Goal: Transaction & Acquisition: Purchase product/service

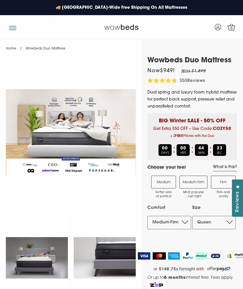
select select "Medium-Firm"
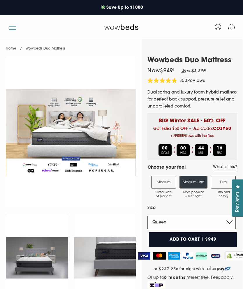
click at [229, 221] on select "Single King Single Double Queen King" at bounding box center [191, 222] width 88 height 13
click at [229, 220] on select "Single King Single Double Queen King" at bounding box center [191, 222] width 88 height 13
click at [231, 221] on select "Single King Single Double Queen King" at bounding box center [191, 222] width 88 height 13
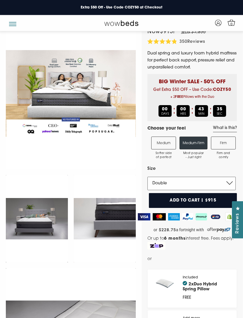
scroll to position [56, 0]
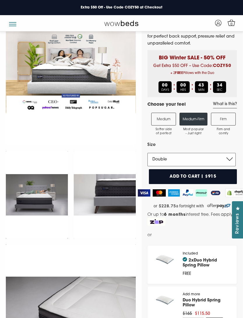
click at [230, 160] on select "Single King Single Double Queen King" at bounding box center [191, 159] width 88 height 13
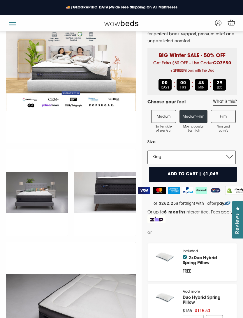
scroll to position [62, 0]
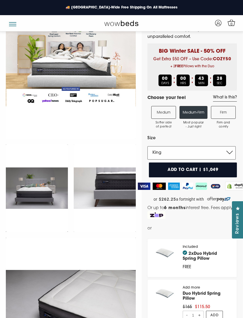
click at [231, 149] on select "Single King Single Double Queen King" at bounding box center [191, 152] width 88 height 13
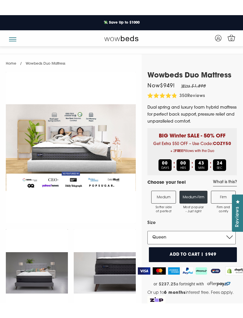
scroll to position [40, 0]
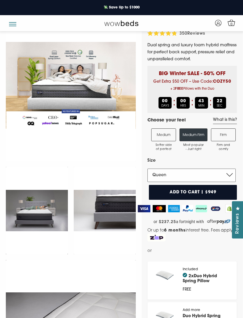
click at [231, 178] on select "Single King Single Double Queen King" at bounding box center [191, 175] width 88 height 13
click at [227, 175] on select "Single King Single Double Queen King" at bounding box center [191, 175] width 88 height 13
select select "Double"
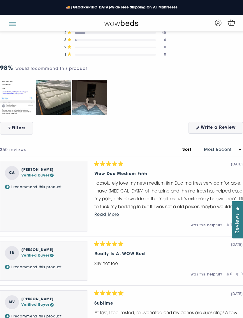
scroll to position [2446, 0]
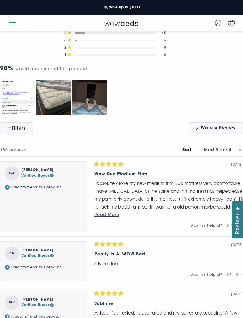
click at [112, 213] on span "Read More" at bounding box center [106, 215] width 25 height 4
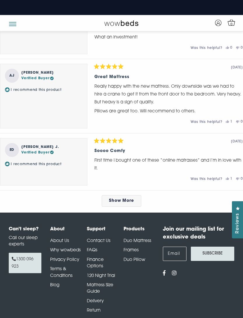
scroll to position [2740, 0]
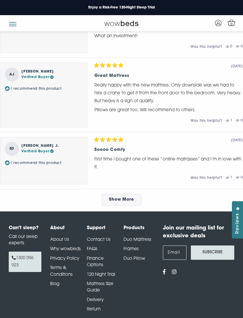
click at [135, 247] on link "Frames" at bounding box center [130, 249] width 15 height 4
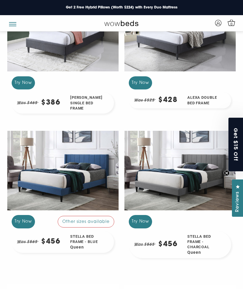
scroll to position [352, 0]
